Goal: Register for event/course

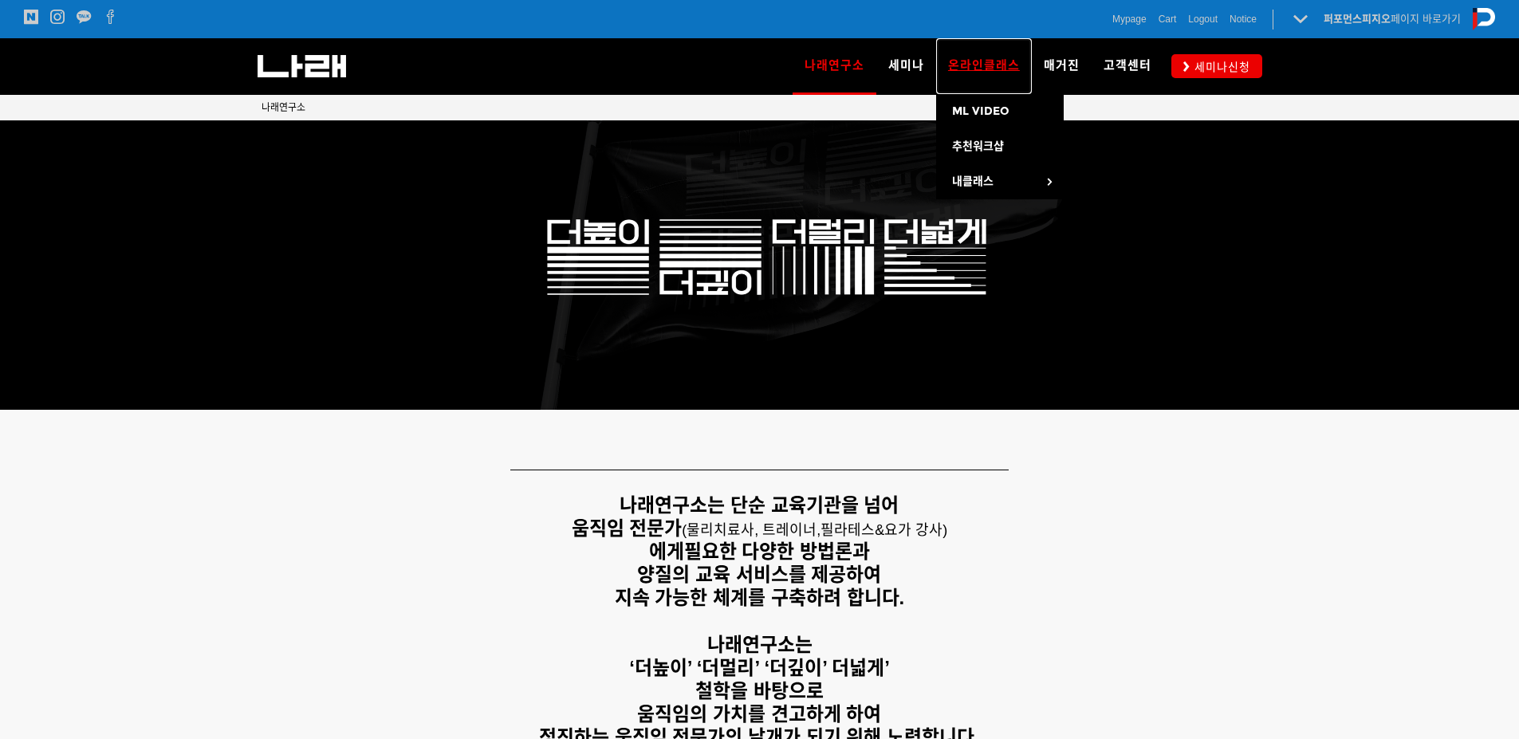
click at [957, 67] on span "온라인클래스" at bounding box center [984, 65] width 72 height 14
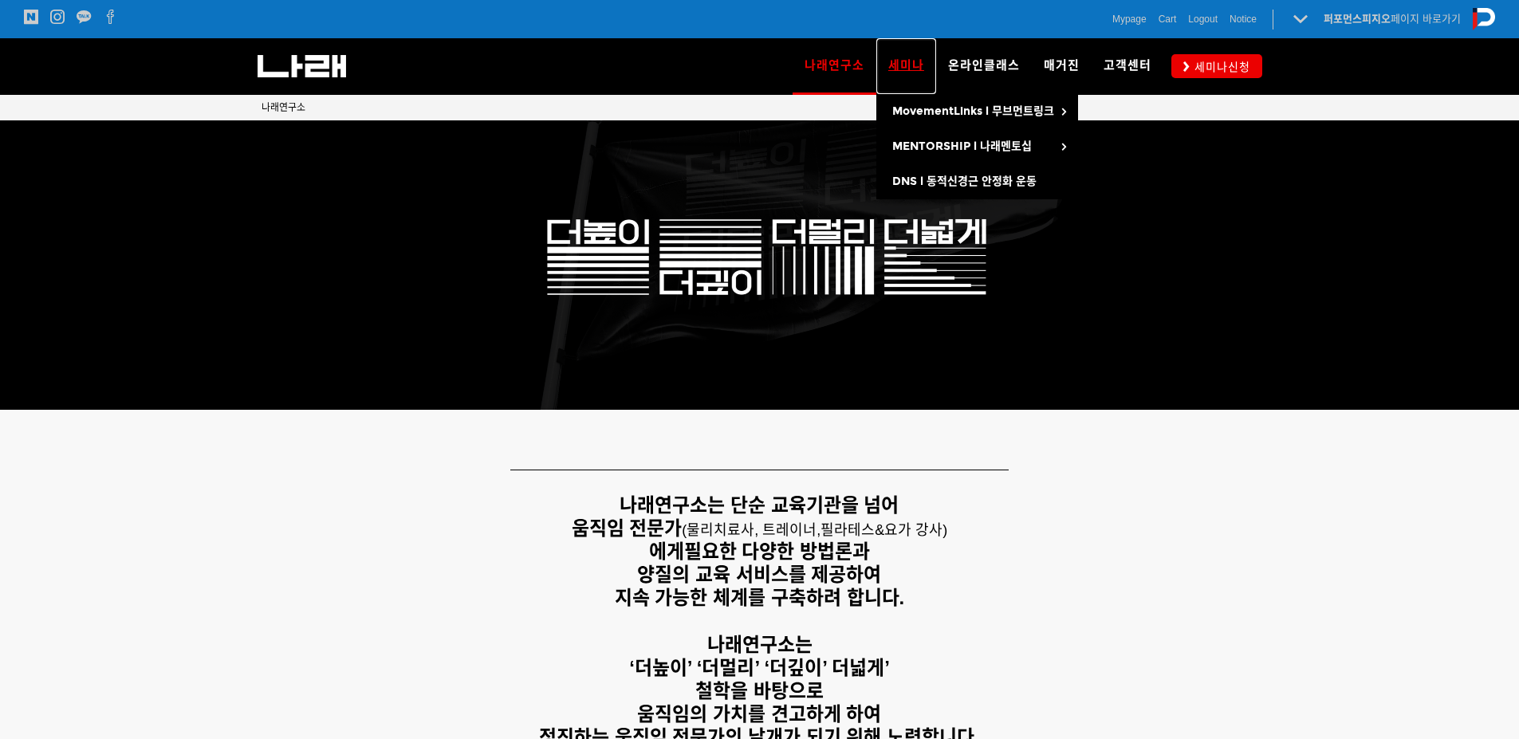
click at [900, 67] on span "세미나" at bounding box center [906, 65] width 36 height 14
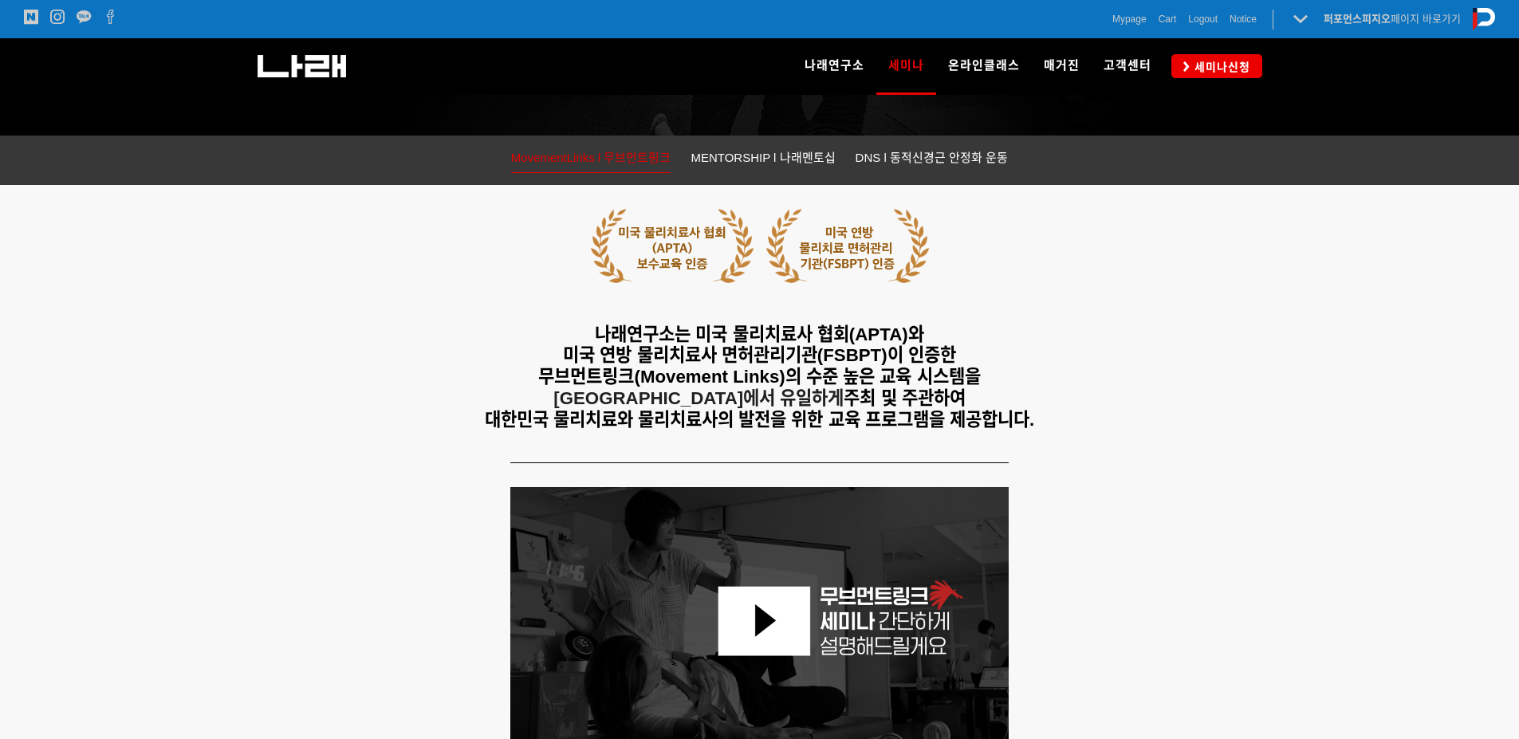
click at [1518, 189] on html "알림 설정 뒤로 알림 설정 뒤로 더보기 게시물 알림 내 글 반응 내가 작성한 게시물이나 댓글에 다른 사람이 댓글이나 답글을 작성하면 알려줍니다…" at bounding box center [759, 94] width 1519 height 739
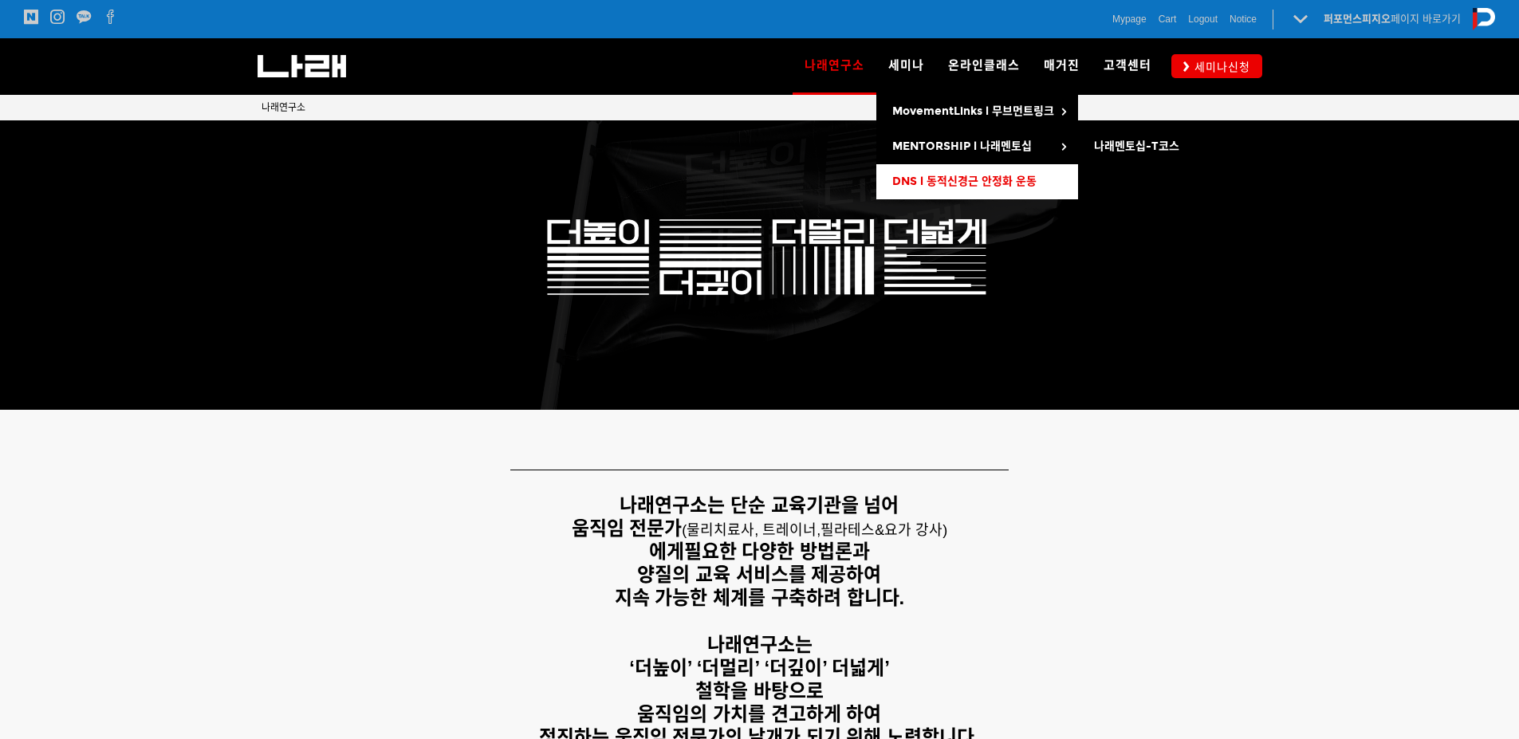
click at [935, 187] on span "DNS l 동적신경근 안정화 운동" at bounding box center [964, 182] width 144 height 14
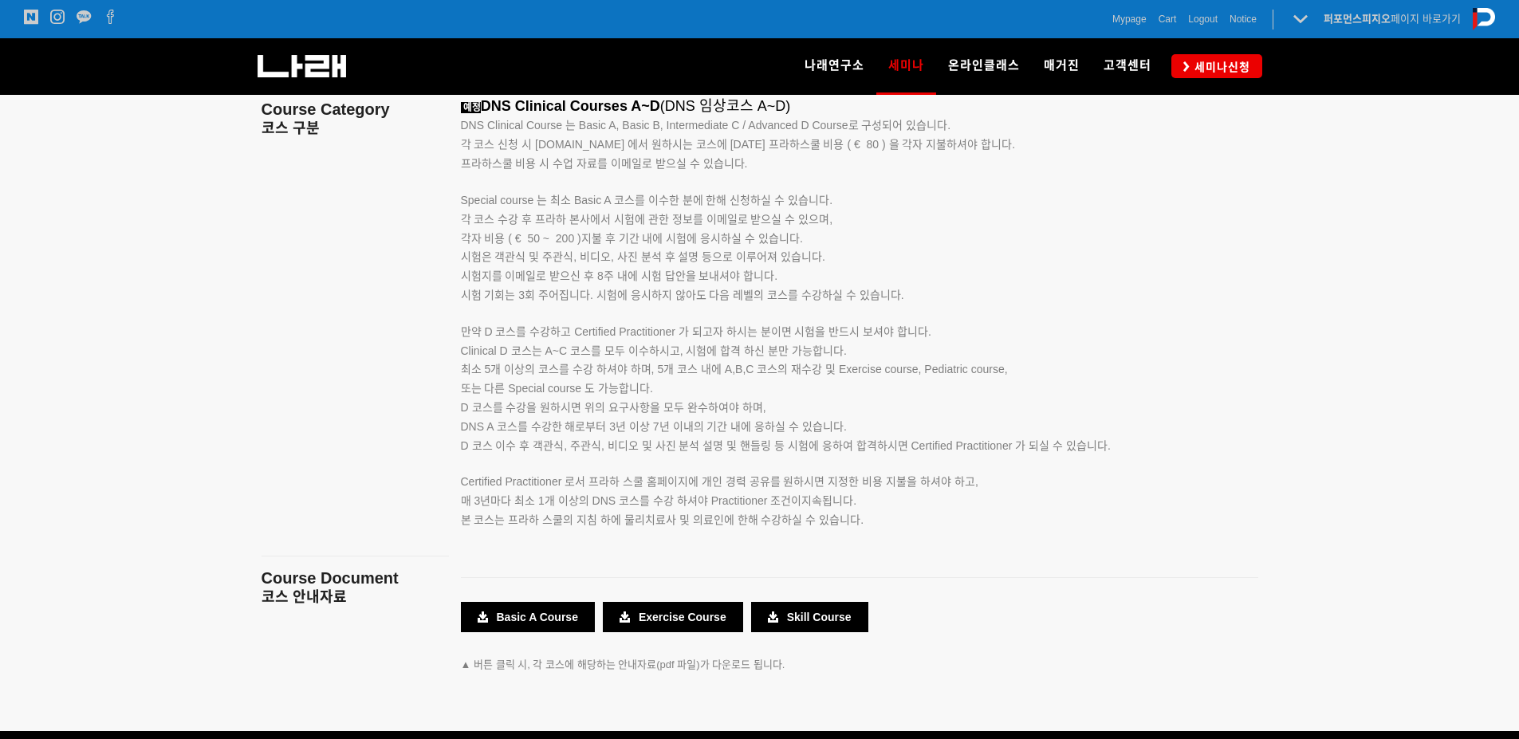
scroll to position [2684, 0]
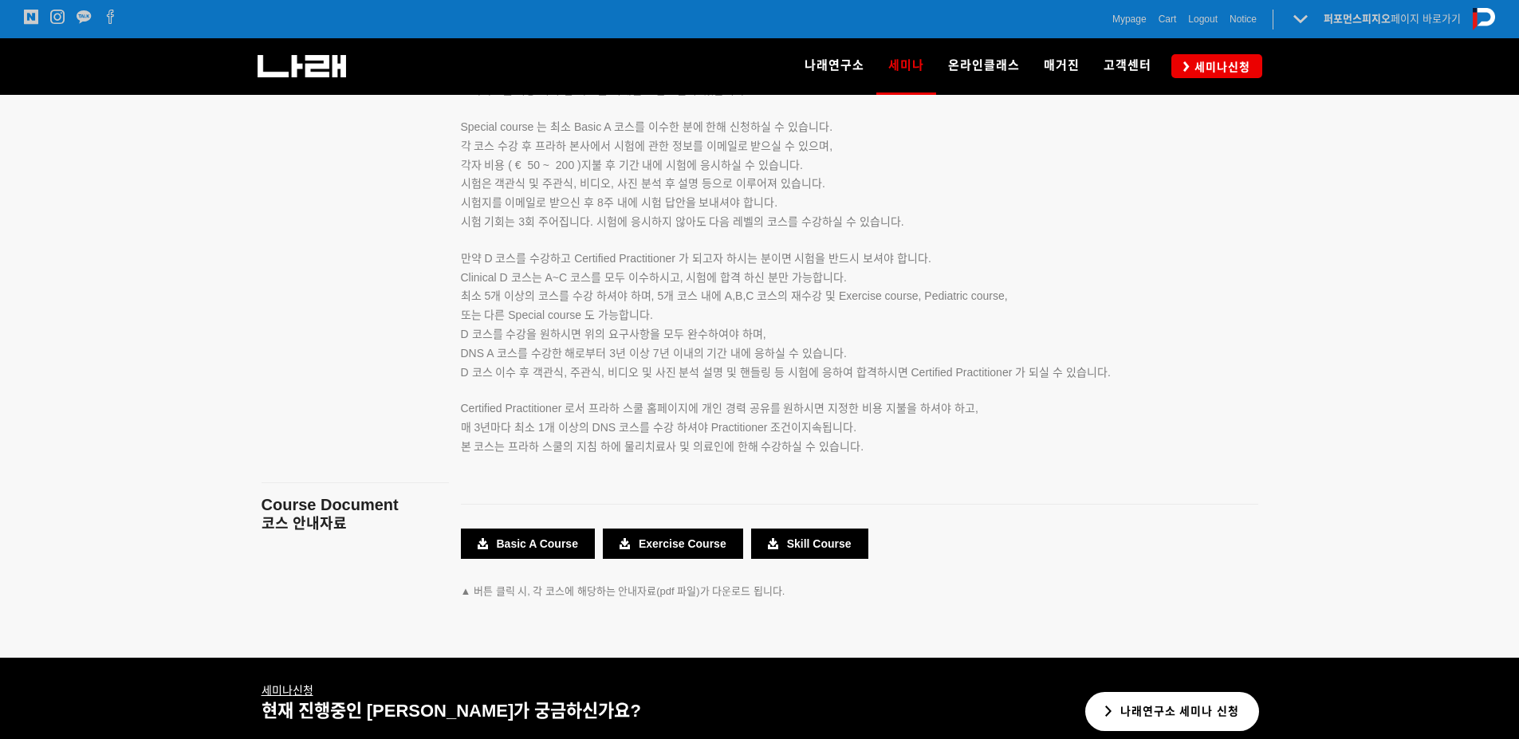
click at [1177, 711] on link "나래연구소 세미나 신청" at bounding box center [1172, 711] width 175 height 39
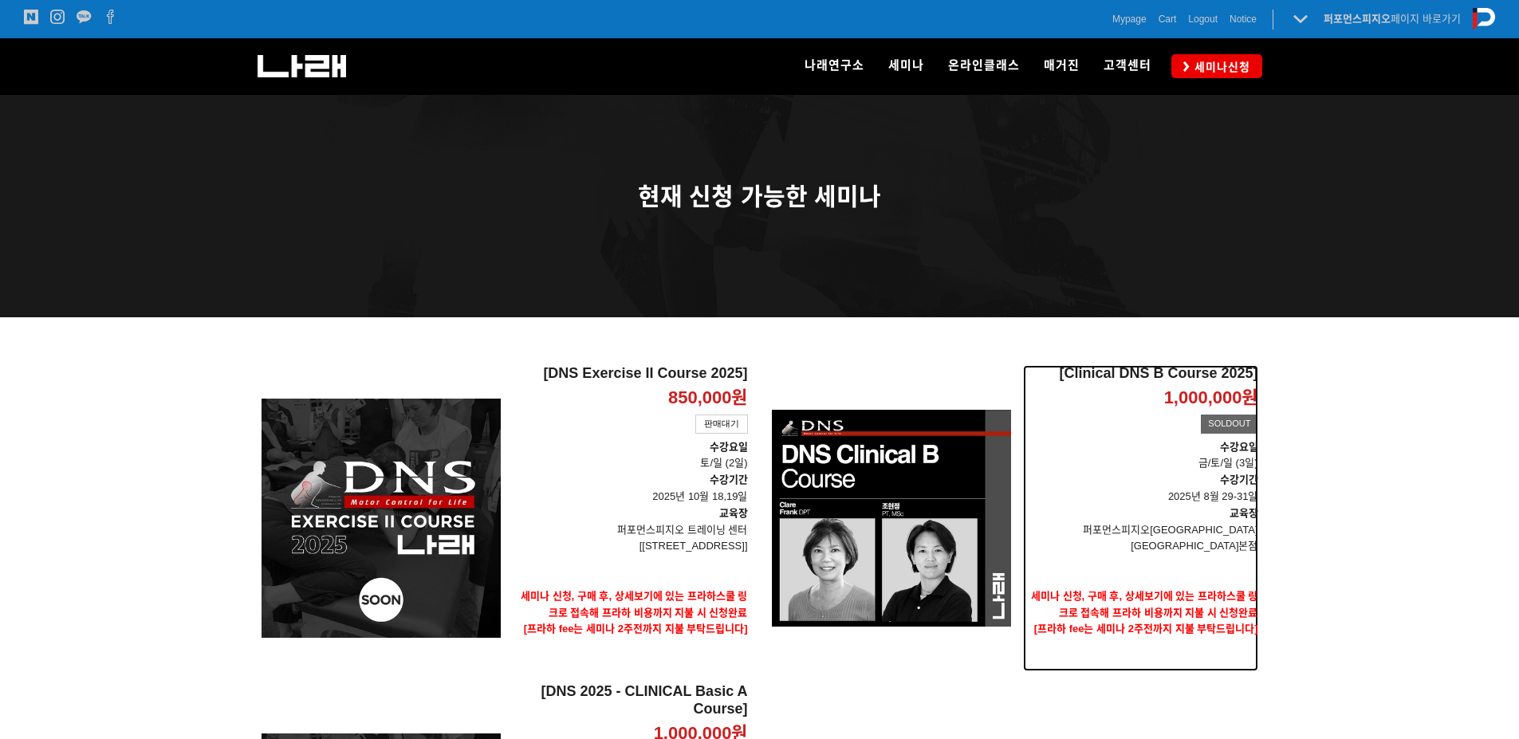
click at [1236, 427] on div "SOLDOUT" at bounding box center [1229, 424] width 57 height 19
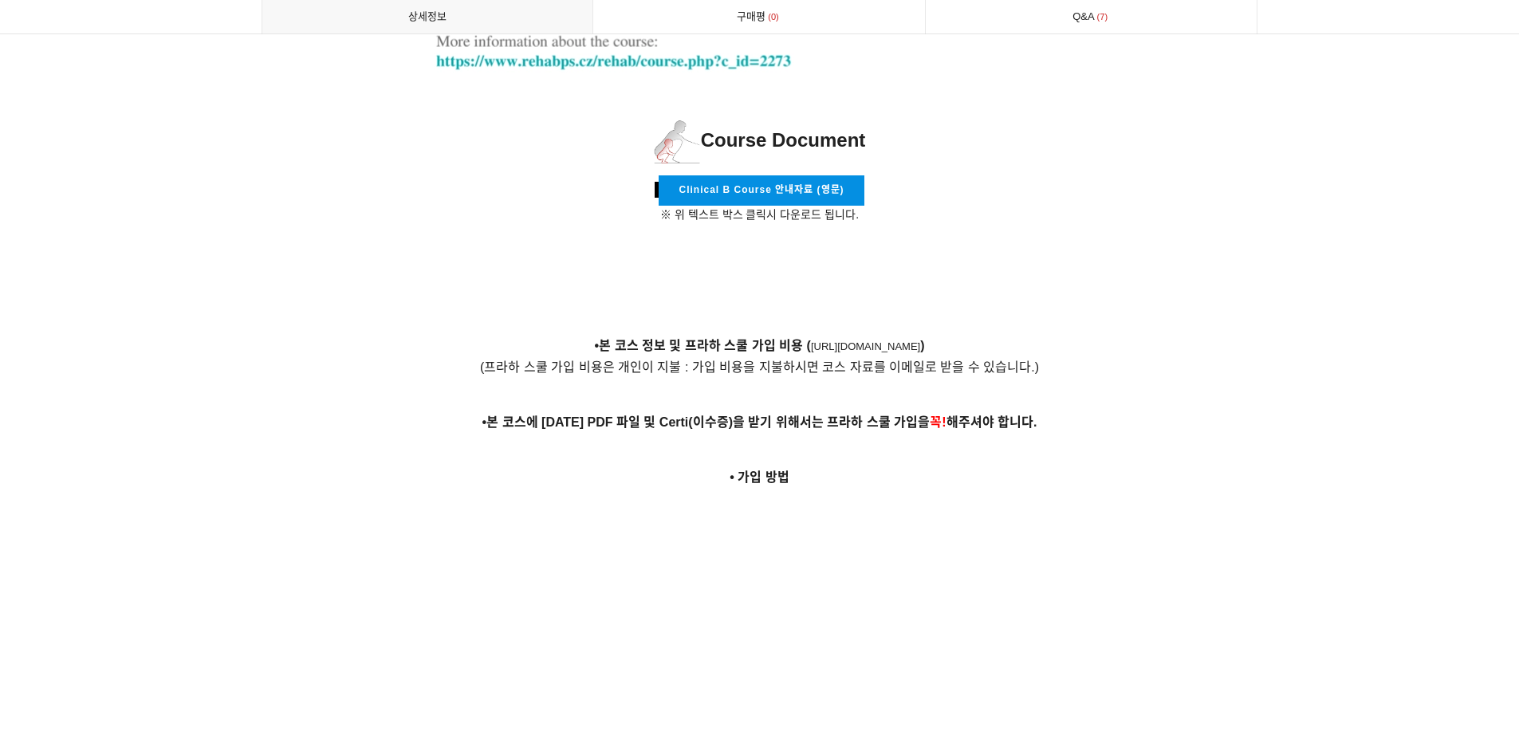
scroll to position [5697, 0]
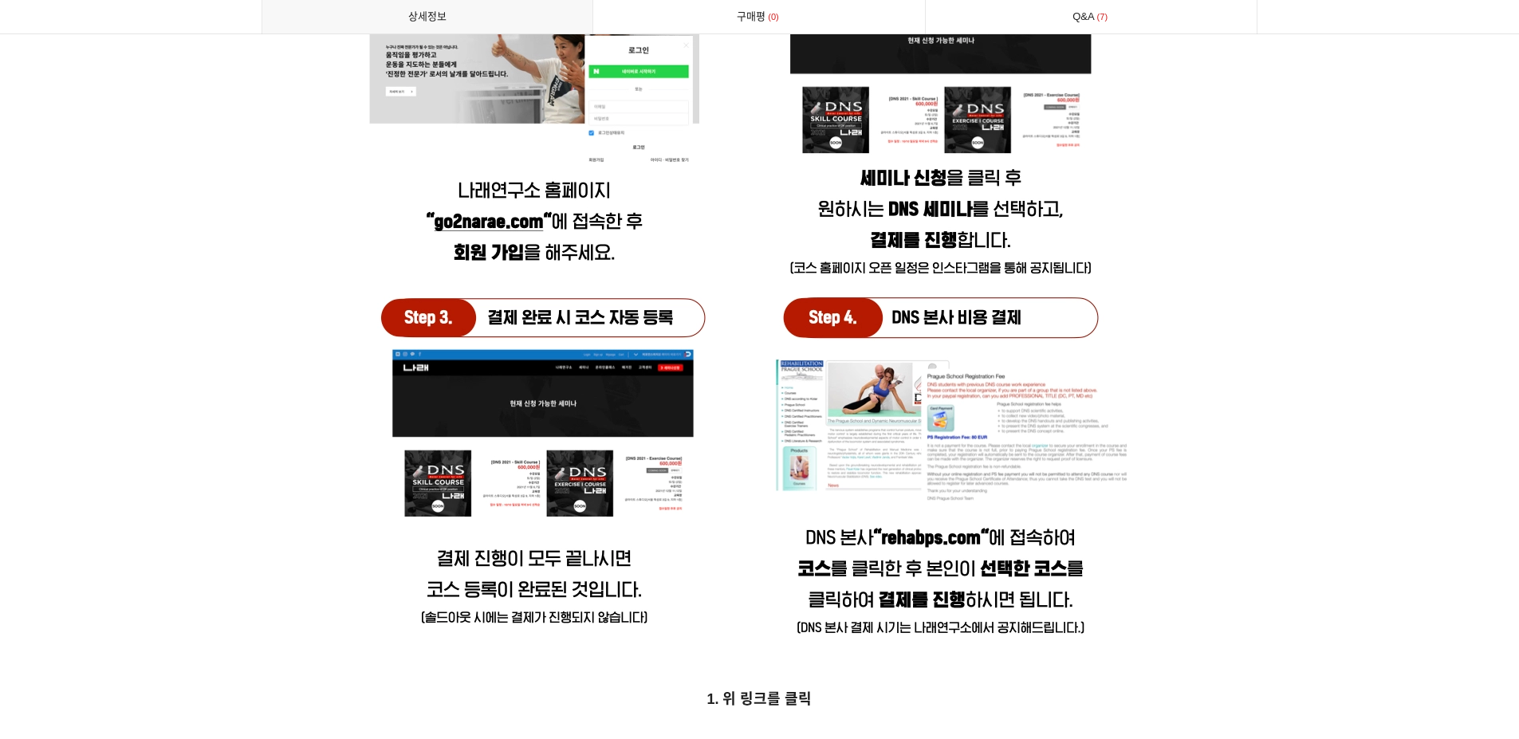
click at [867, 520] on img at bounding box center [760, 245] width 816 height 816
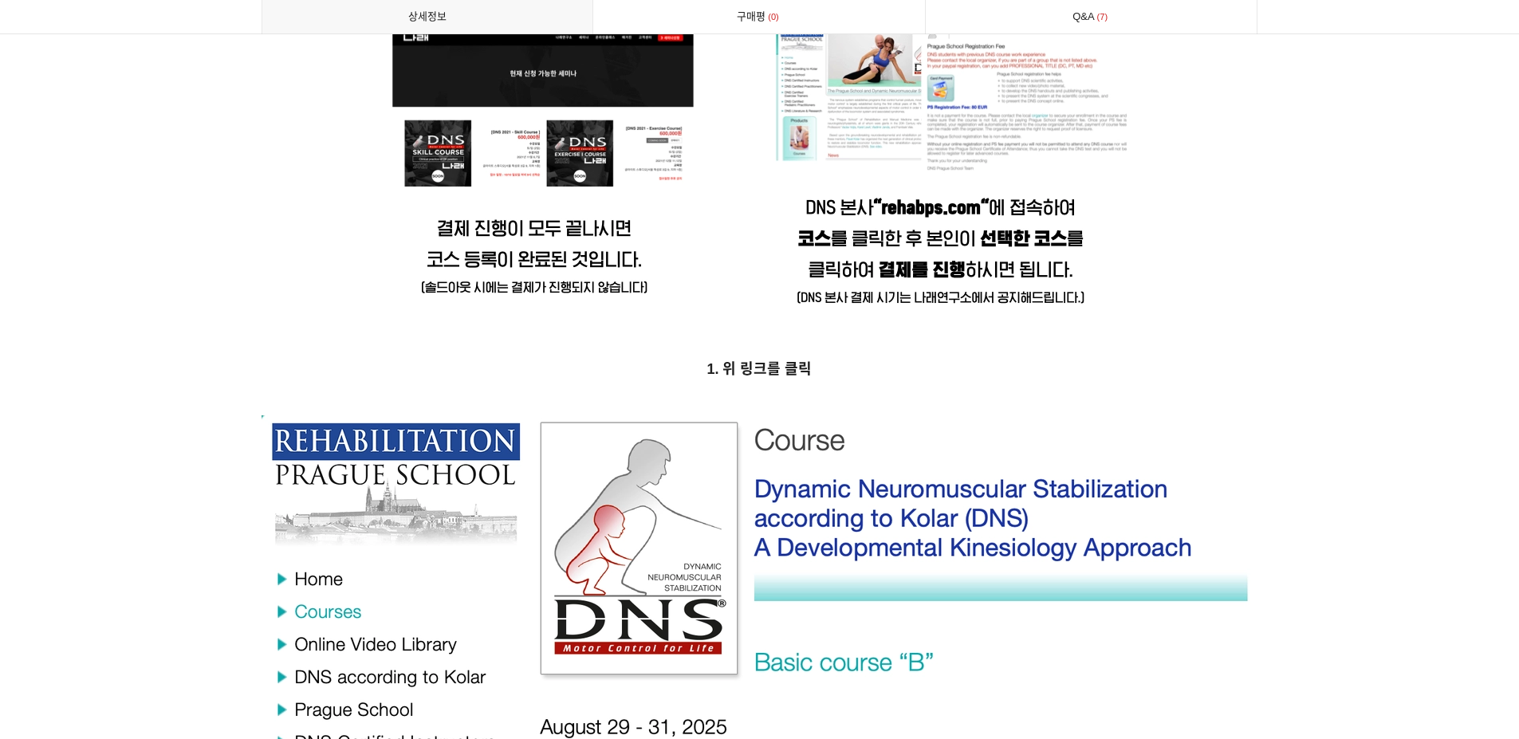
scroll to position [5812, 0]
